Goal: Task Accomplishment & Management: Manage account settings

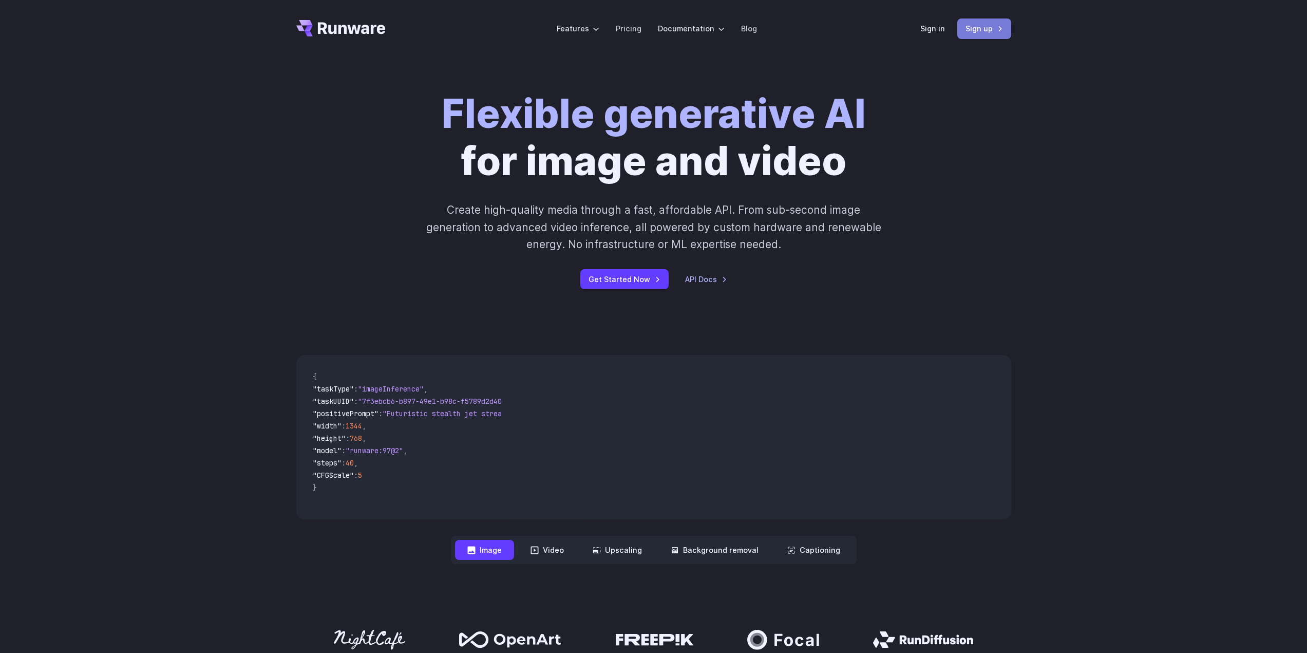
click at [982, 28] on link "Sign up" at bounding box center [984, 28] width 54 height 20
click at [934, 26] on link "Sign in" at bounding box center [932, 29] width 25 height 12
